Goal: Transaction & Acquisition: Download file/media

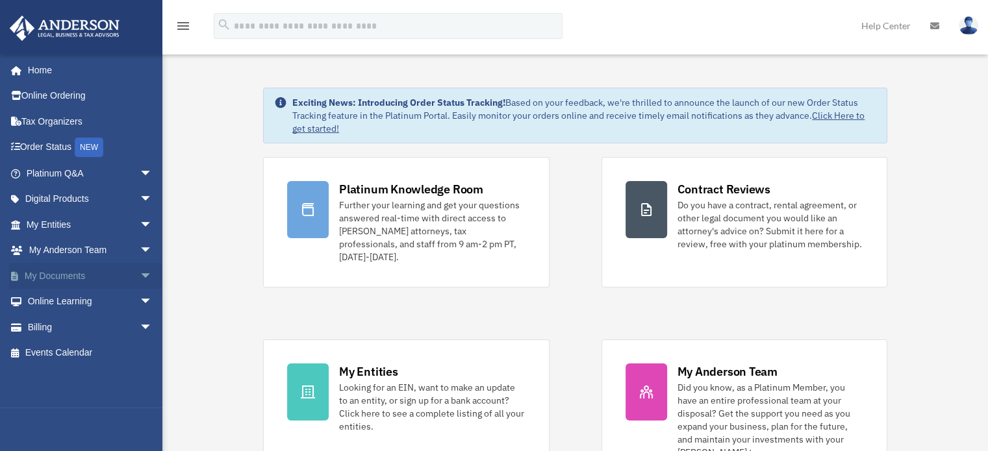
click at [140, 272] on span "arrow_drop_down" at bounding box center [153, 276] width 26 height 27
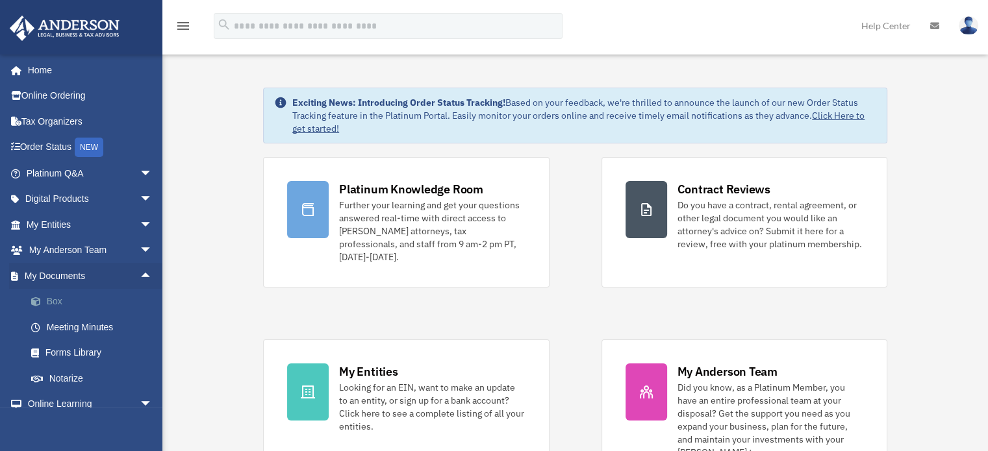
click at [73, 310] on link "Box" at bounding box center [95, 302] width 154 height 26
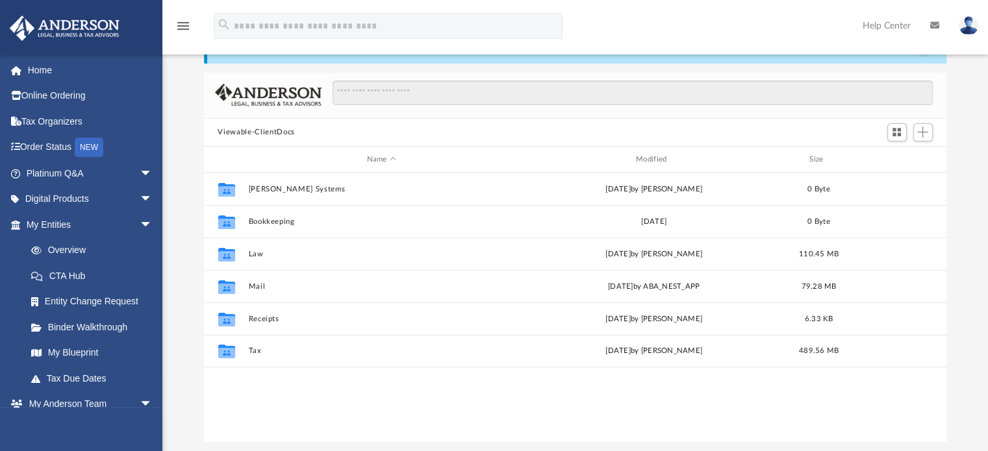
scroll to position [58, 0]
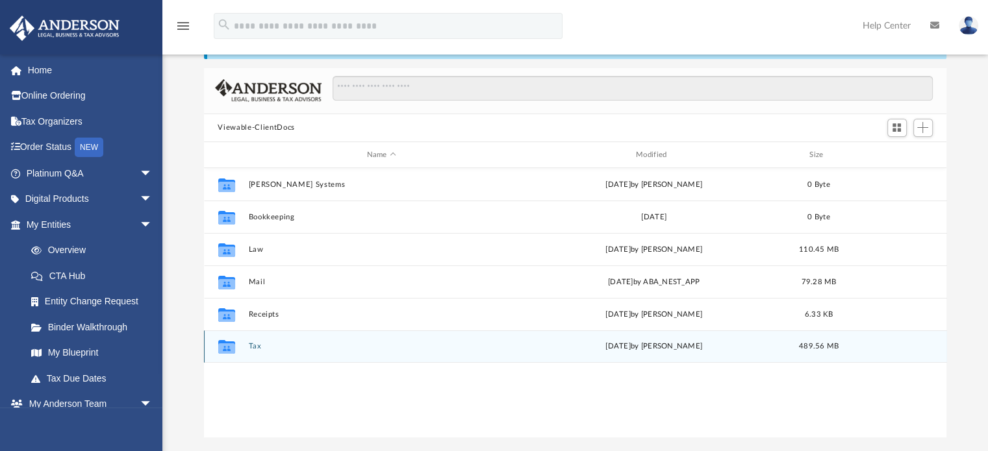
click at [255, 343] on button "Tax" at bounding box center [381, 347] width 266 height 8
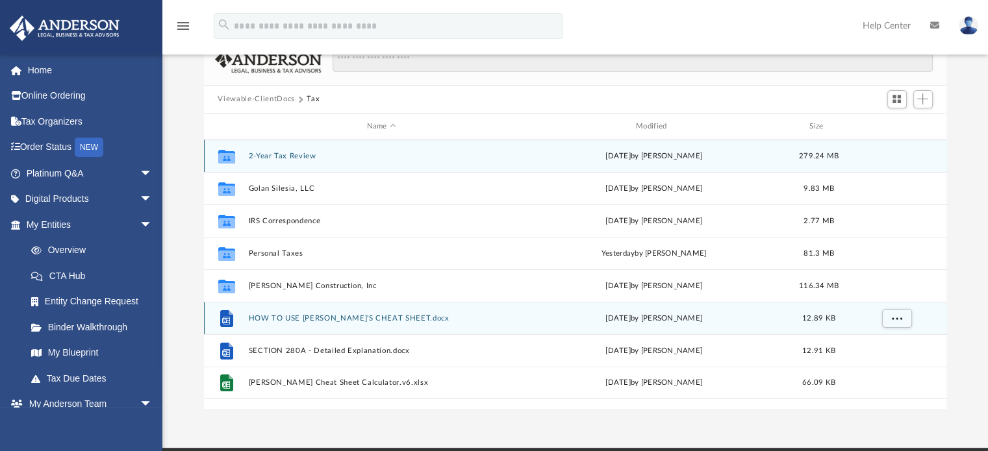
scroll to position [88, 0]
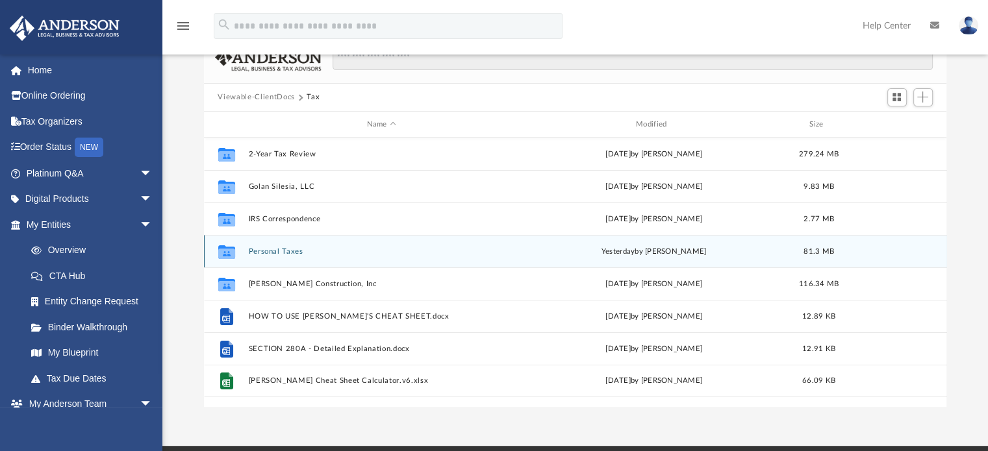
click at [291, 255] on button "Personal Taxes" at bounding box center [381, 251] width 266 height 8
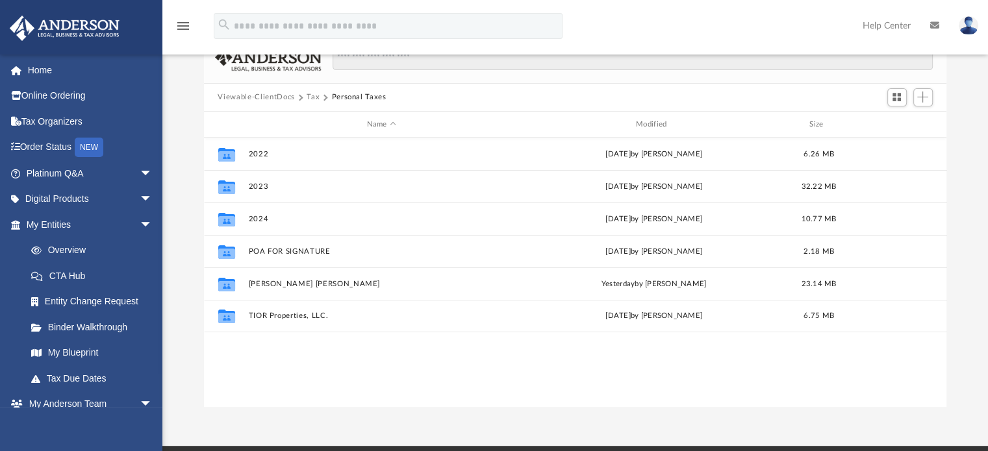
click at [312, 96] on button "Tax" at bounding box center [312, 98] width 13 height 12
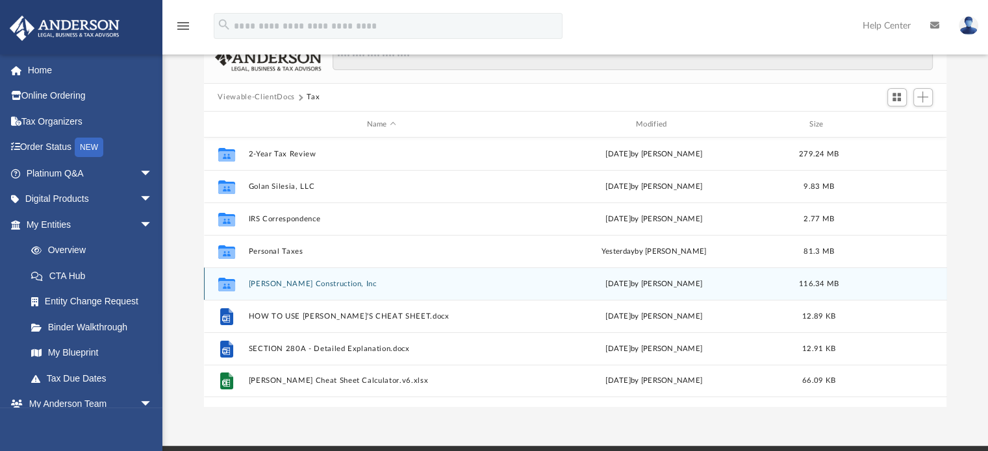
click at [374, 286] on button "[PERSON_NAME] Construction, Inc" at bounding box center [381, 284] width 266 height 8
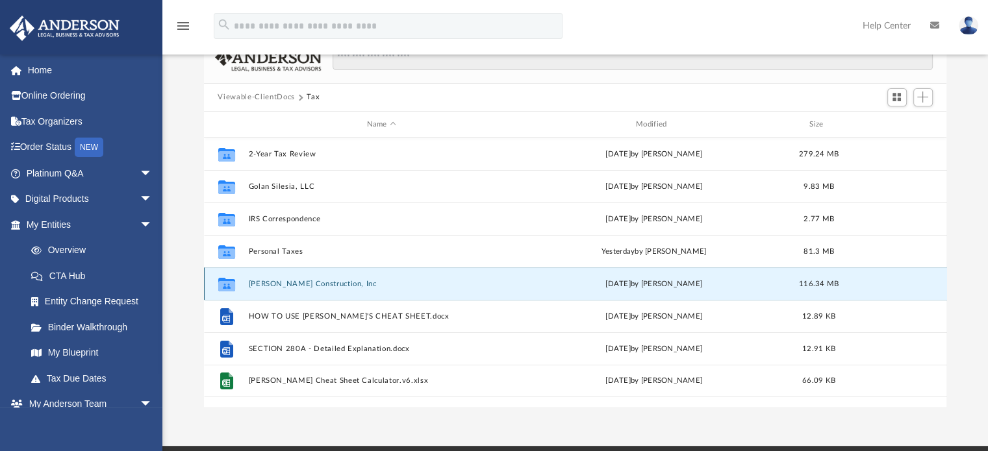
click at [375, 283] on button "[PERSON_NAME] Construction, Inc" at bounding box center [381, 284] width 266 height 8
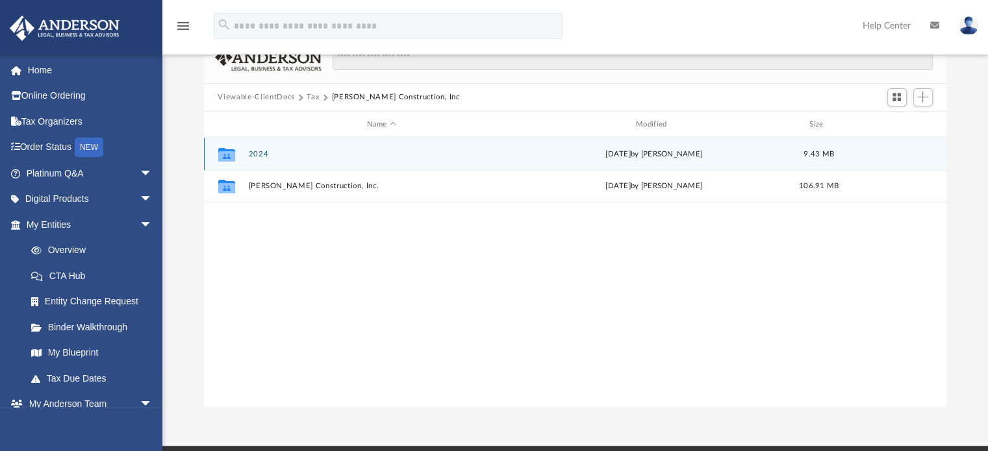
click at [387, 154] on button "2024" at bounding box center [381, 154] width 266 height 8
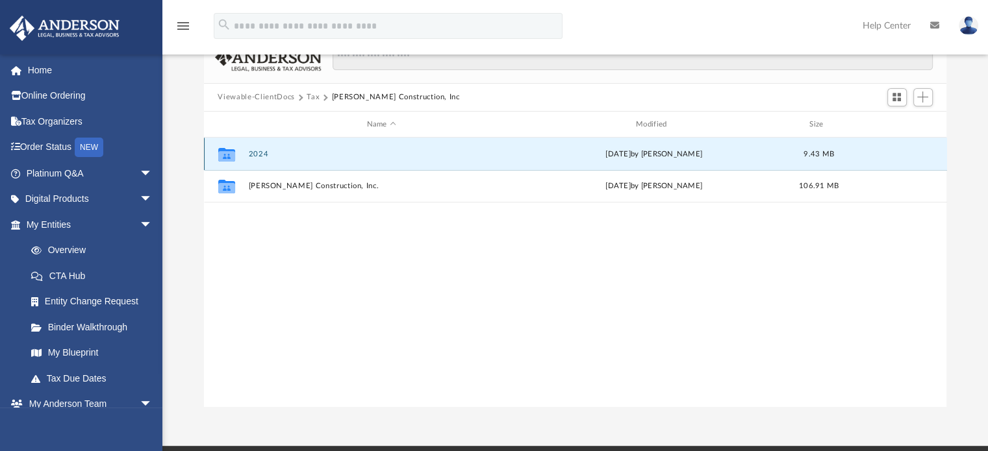
click at [392, 155] on button "2024" at bounding box center [381, 154] width 266 height 8
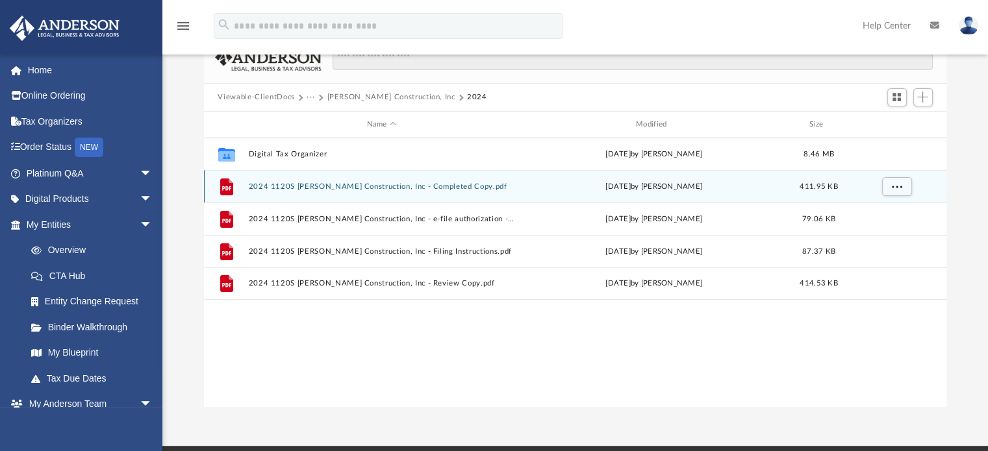
click at [490, 186] on button "2024 1120S [PERSON_NAME] Construction, Inc - Completed Copy.pdf" at bounding box center [381, 186] width 266 height 8
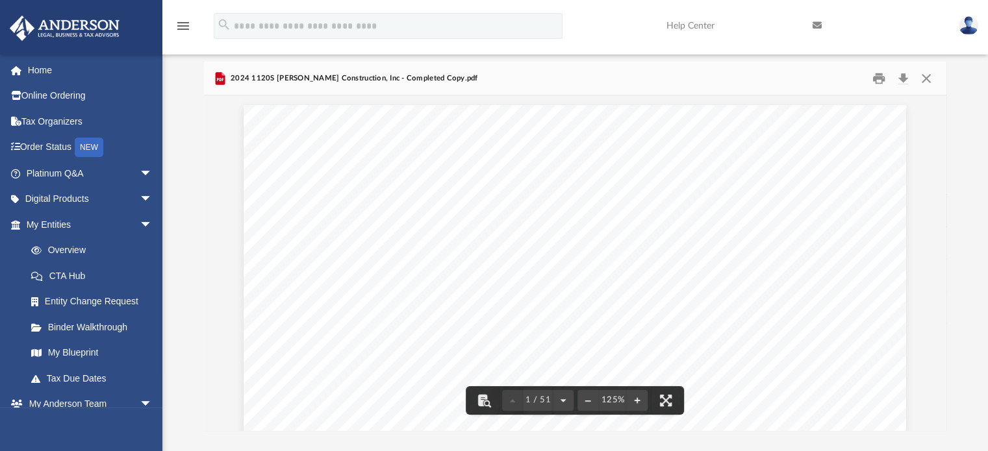
scroll to position [0, 0]
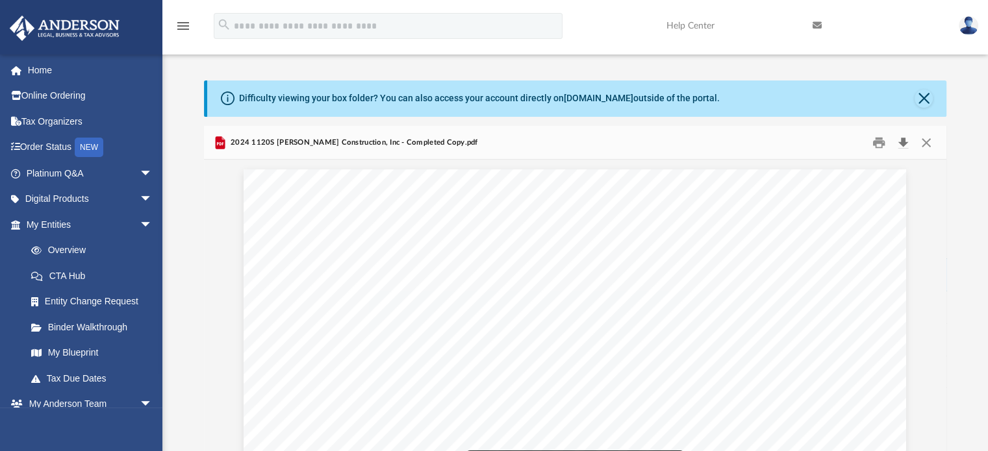
click at [905, 147] on button "Download" at bounding box center [903, 142] width 23 height 20
click at [926, 144] on button "Close" at bounding box center [925, 142] width 23 height 20
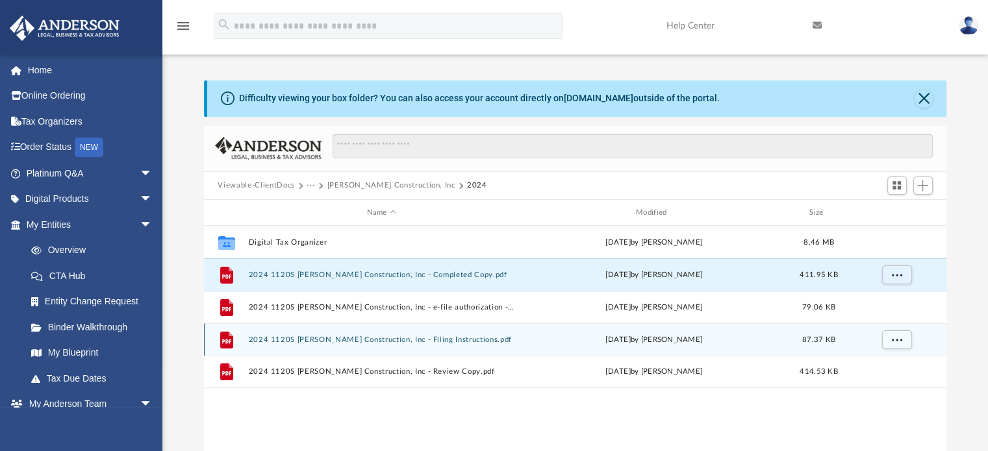
click at [464, 340] on button "2024 1120S [PERSON_NAME] Construction, Inc - Filing Instructions.pdf" at bounding box center [381, 340] width 266 height 8
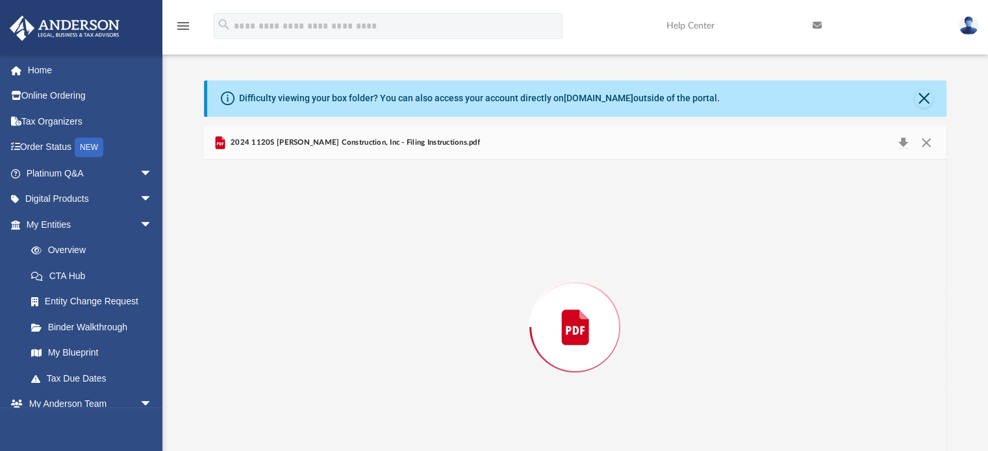
scroll to position [44, 0]
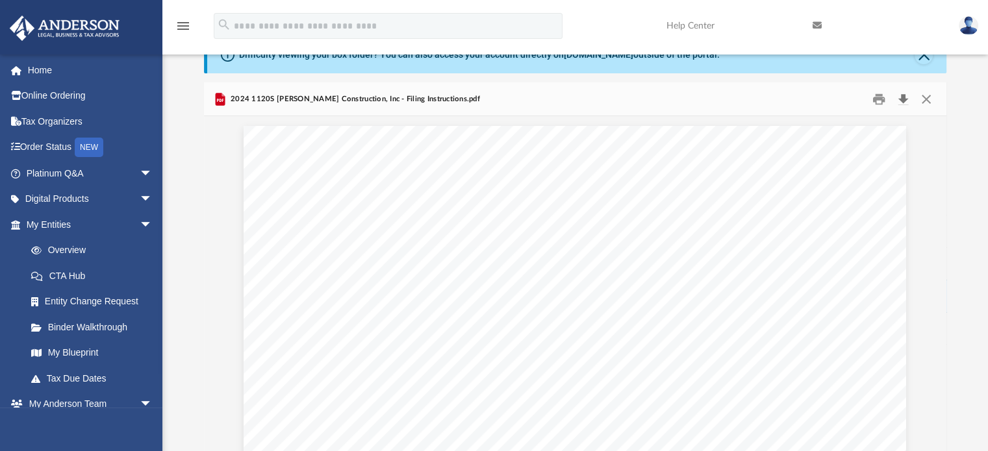
click at [908, 99] on button "Download" at bounding box center [903, 99] width 23 height 20
click at [928, 104] on button "Close" at bounding box center [925, 99] width 23 height 20
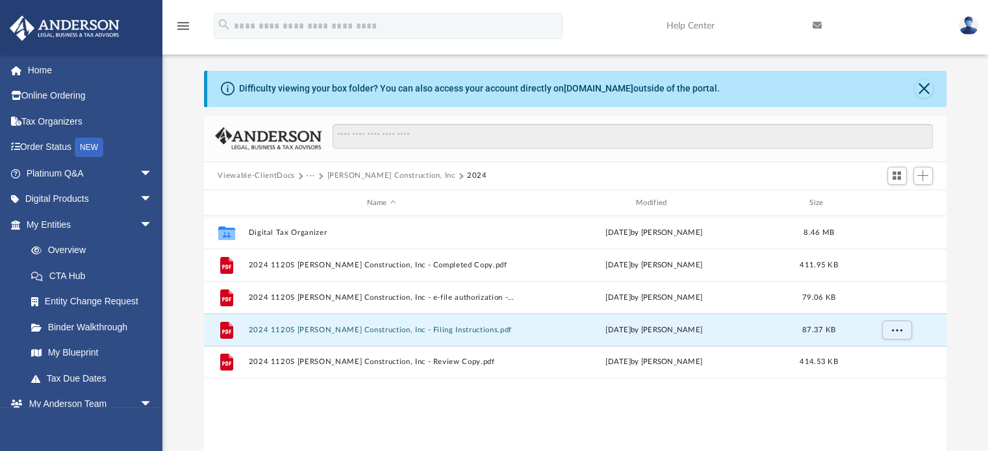
scroll to position [0, 0]
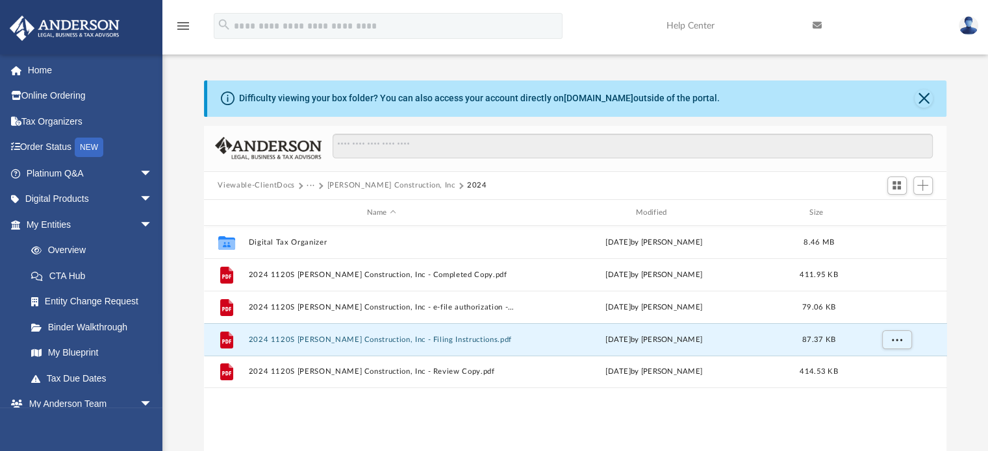
click at [319, 186] on span at bounding box center [320, 185] width 6 height 6
click at [319, 185] on span at bounding box center [320, 185] width 6 height 6
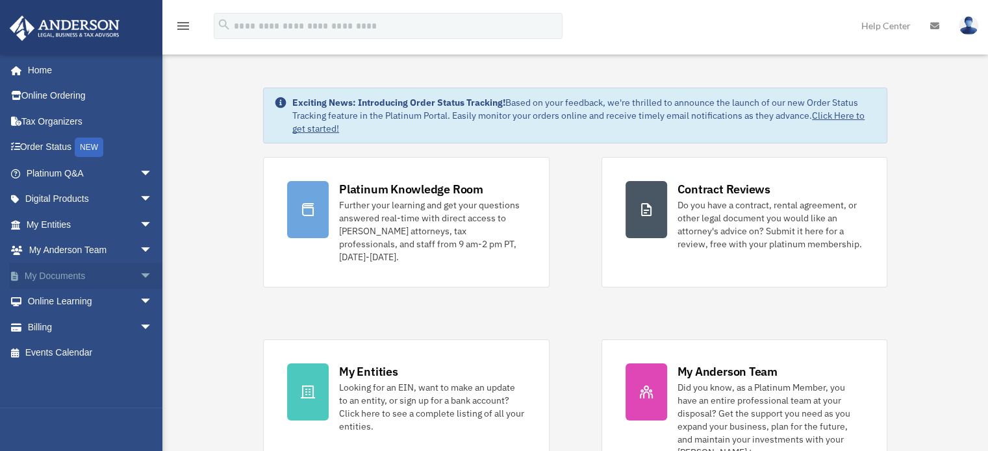
click at [140, 281] on span "arrow_drop_down" at bounding box center [153, 276] width 26 height 27
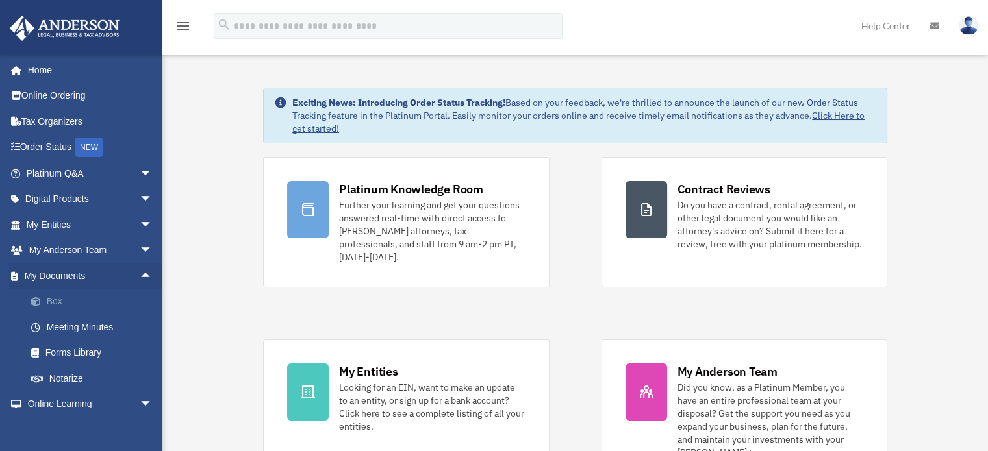
click at [52, 305] on link "Box" at bounding box center [95, 302] width 154 height 26
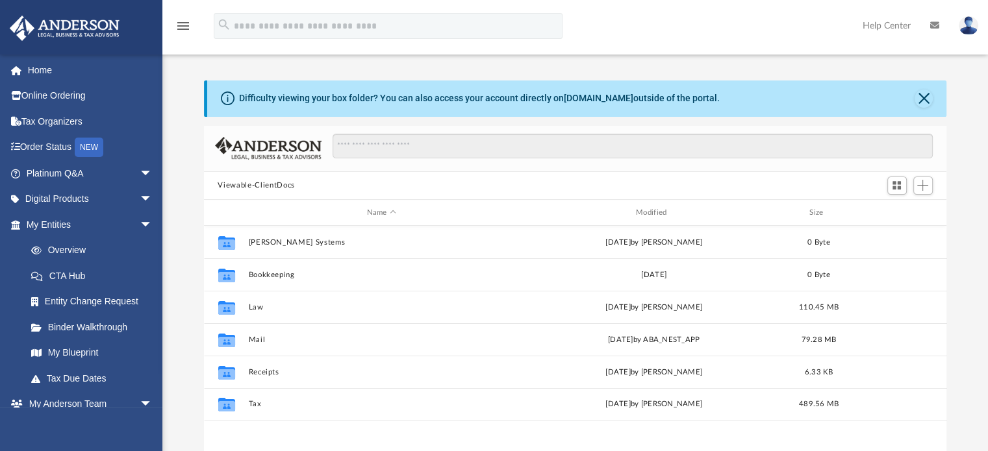
scroll to position [285, 732]
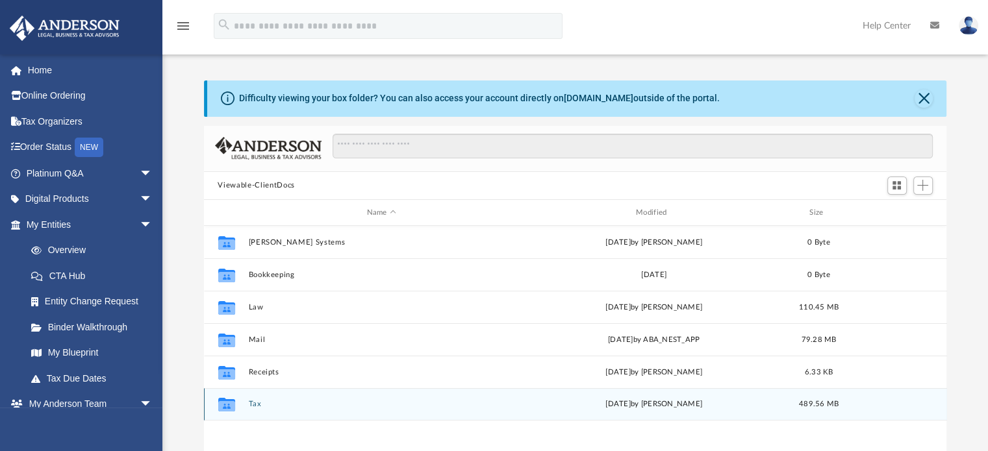
click at [268, 408] on div "Collaborated Folder Tax [DATE] by [PERSON_NAME] 489.56 MB" at bounding box center [575, 404] width 743 height 32
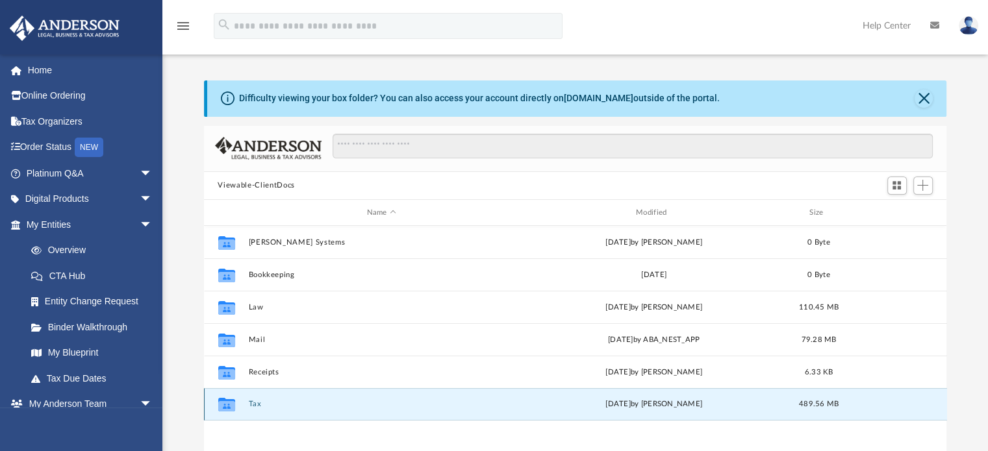
click at [271, 405] on button "Tax" at bounding box center [381, 405] width 266 height 8
click at [270, 405] on button "Tax" at bounding box center [381, 405] width 266 height 8
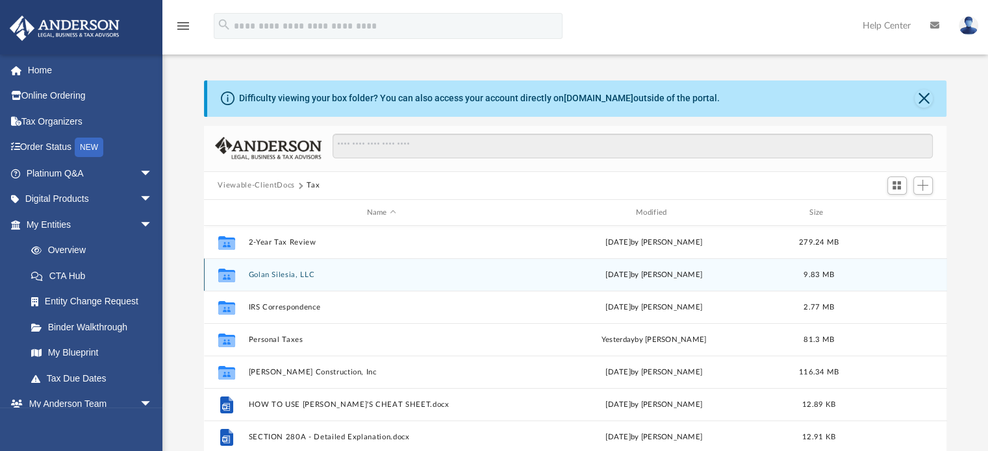
click at [333, 277] on button "Golan Silesia, LLC" at bounding box center [381, 275] width 266 height 8
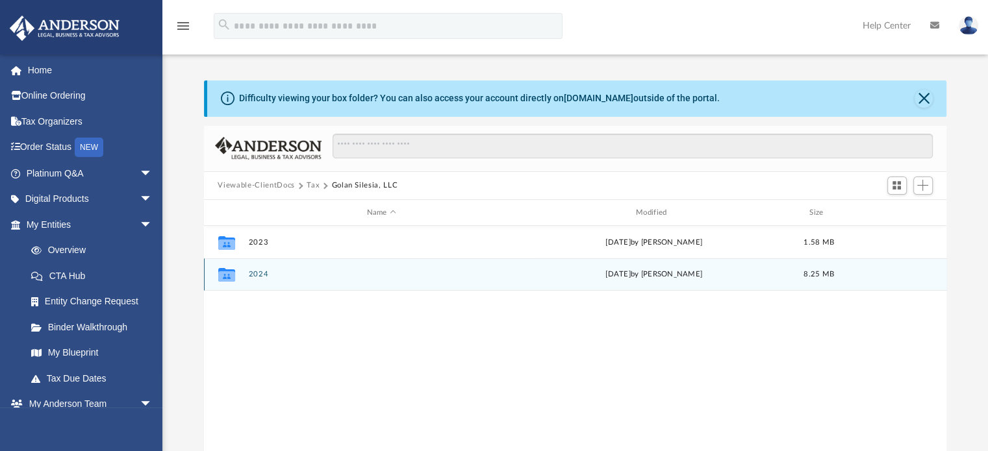
click at [292, 277] on button "2024" at bounding box center [381, 275] width 266 height 8
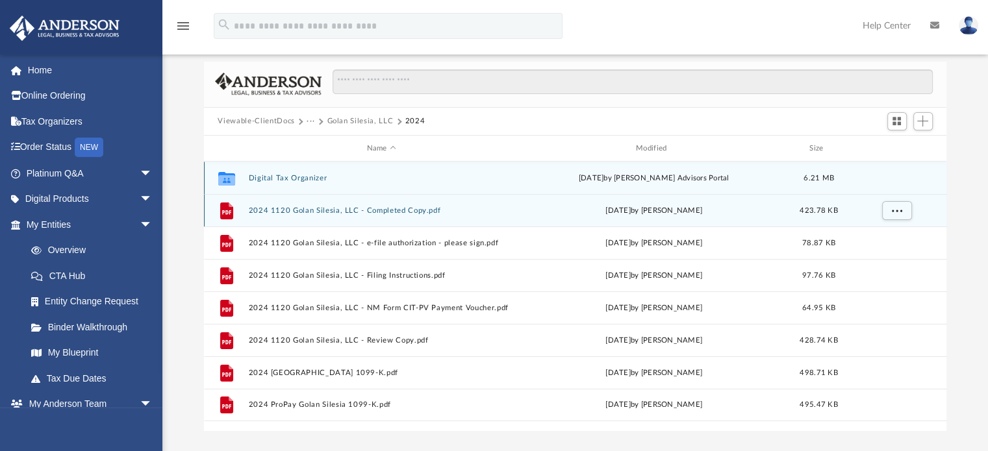
scroll to position [65, 0]
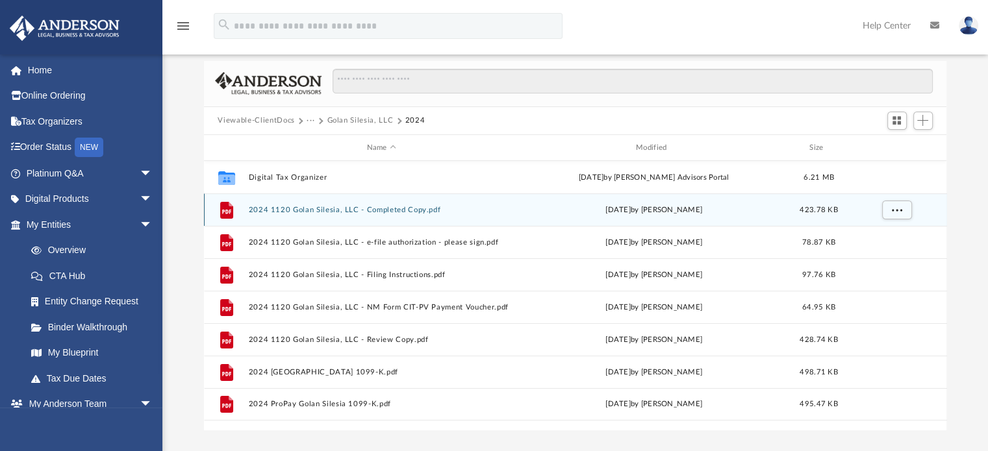
click at [431, 209] on button "2024 1120 Golan Silesia, LLC - Completed Copy.pdf" at bounding box center [381, 210] width 266 height 8
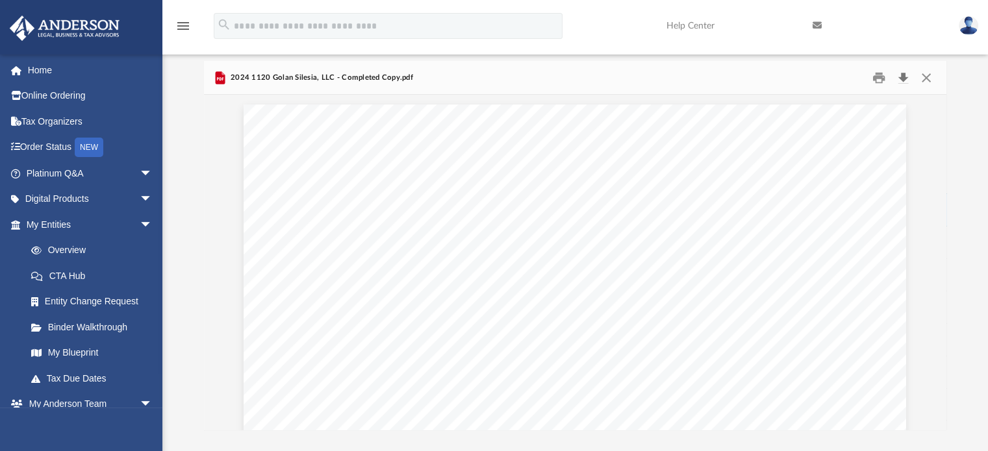
click at [906, 74] on button "Download" at bounding box center [903, 78] width 23 height 20
click at [930, 75] on button "Close" at bounding box center [925, 78] width 23 height 20
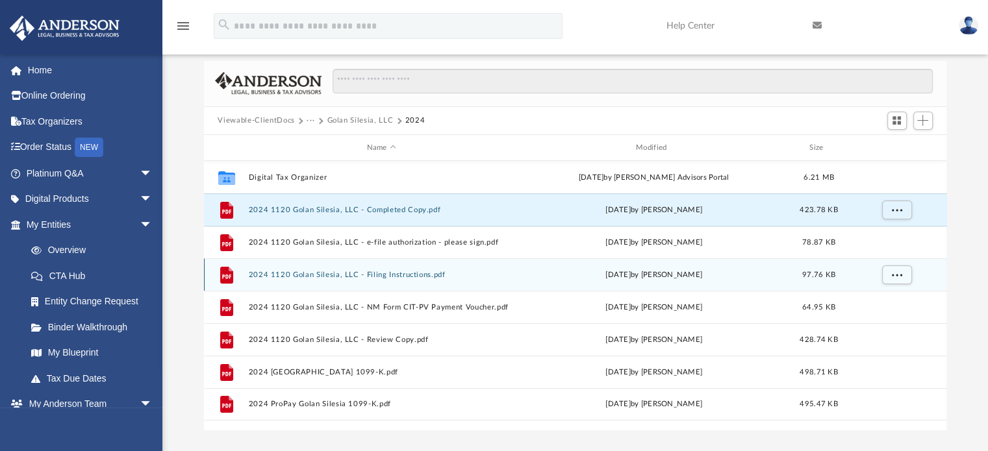
click at [425, 278] on button "2024 1120 Golan Silesia, LLC - Filing Instructions.pdf" at bounding box center [381, 275] width 266 height 8
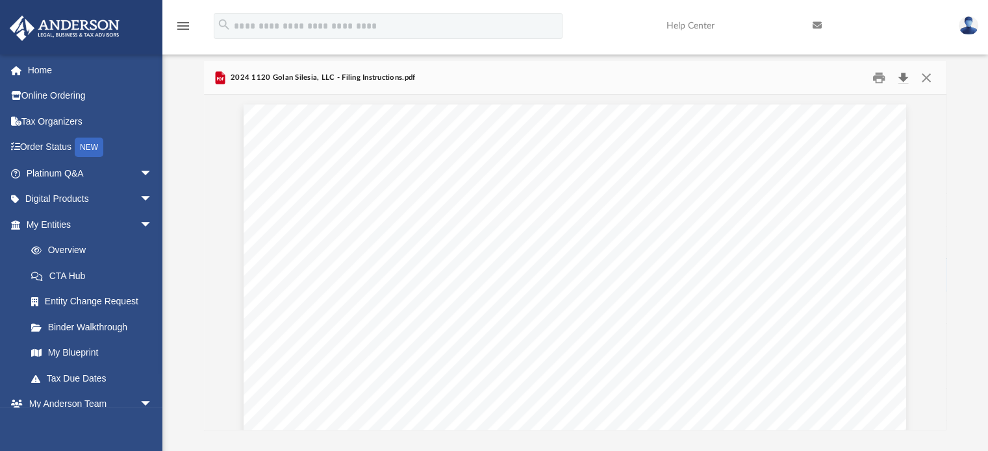
click at [905, 82] on button "Download" at bounding box center [903, 78] width 23 height 20
click at [930, 81] on button "Close" at bounding box center [925, 78] width 23 height 20
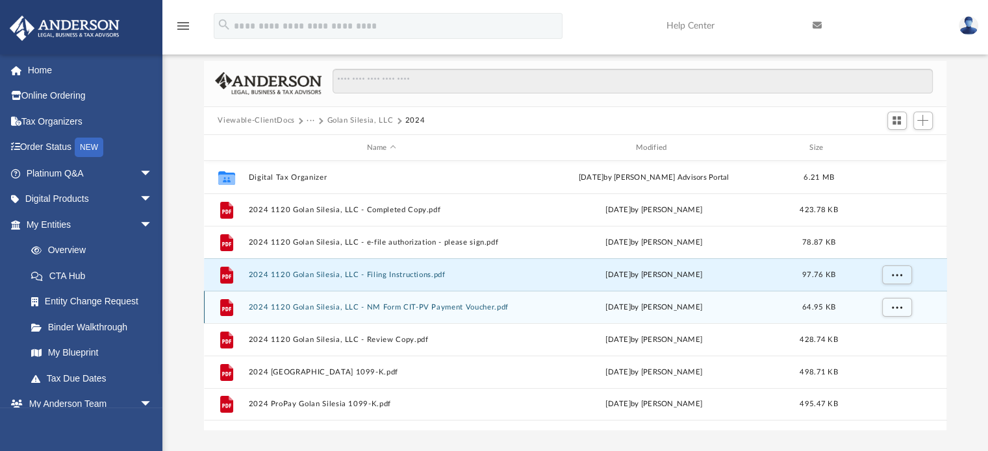
click at [483, 306] on button "2024 1120 Golan Silesia, LLC - NM Form CIT-PV Payment Voucher.pdf" at bounding box center [381, 307] width 266 height 8
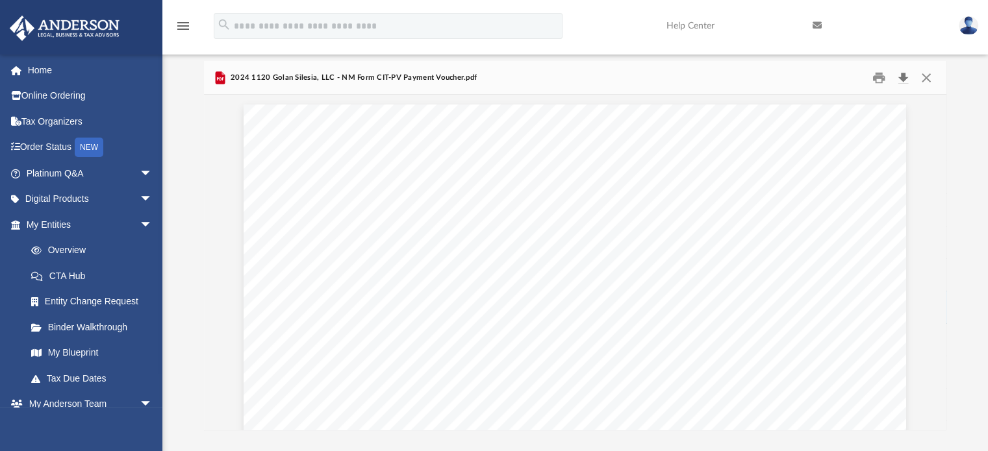
click at [908, 78] on button "Download" at bounding box center [903, 78] width 23 height 20
click at [926, 78] on button "Close" at bounding box center [925, 78] width 23 height 20
